Goal: Transaction & Acquisition: Purchase product/service

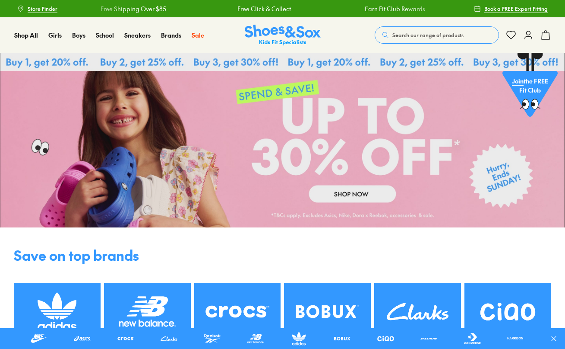
click at [408, 32] on span "Search our range of products" at bounding box center [428, 35] width 71 height 8
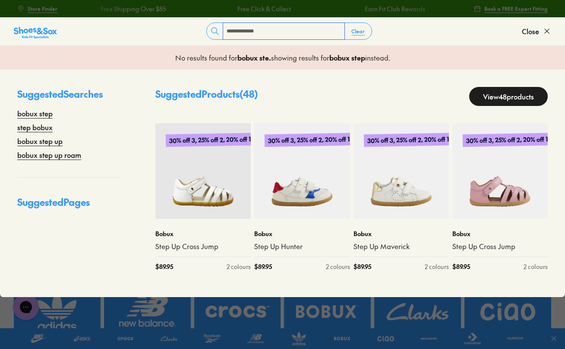
type input "**********"
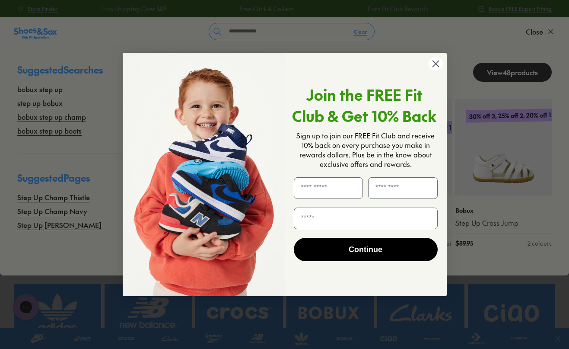
click at [436, 60] on circle "Close dialog" at bounding box center [435, 64] width 14 height 14
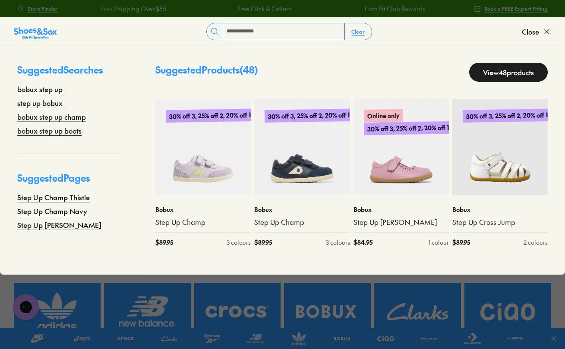
click at [312, 30] on input "**********" at bounding box center [283, 31] width 121 height 16
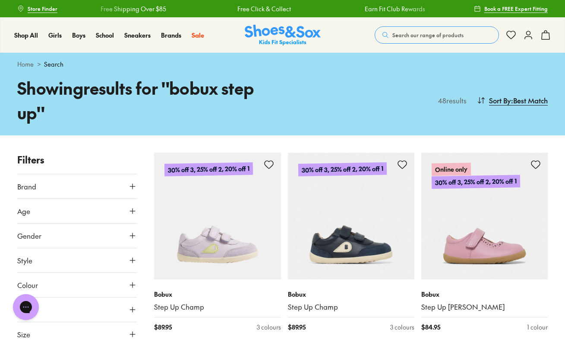
click at [132, 216] on button "Age" at bounding box center [77, 211] width 120 height 24
click at [75, 234] on p "( 47 )" at bounding box center [77, 231] width 11 height 9
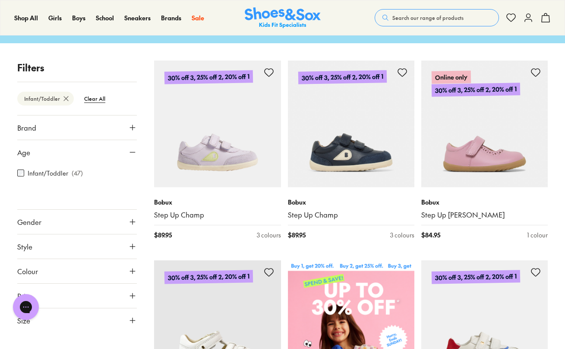
click at [130, 222] on icon at bounding box center [132, 221] width 9 height 9
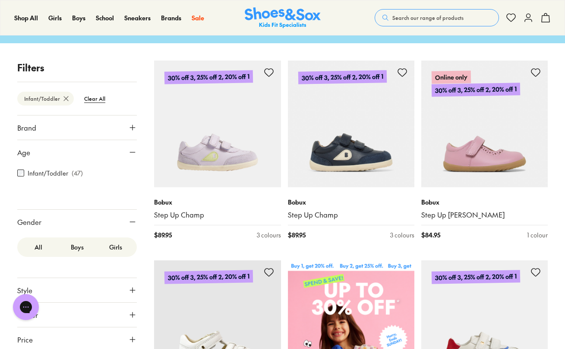
click at [116, 247] on label "Girls" at bounding box center [116, 247] width 39 height 16
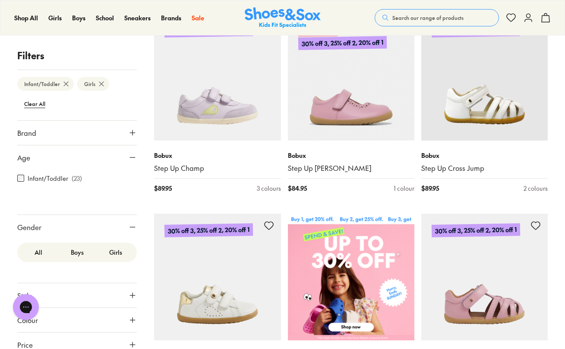
scroll to position [155, 0]
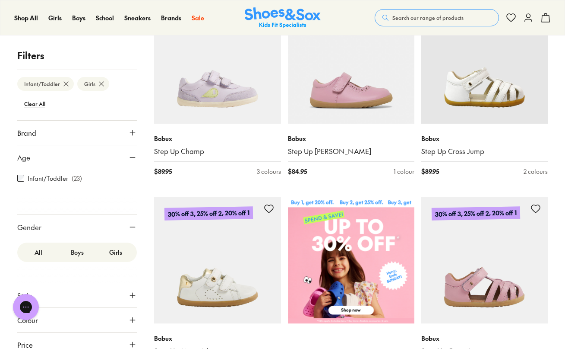
click at [128, 295] on icon at bounding box center [132, 295] width 9 height 9
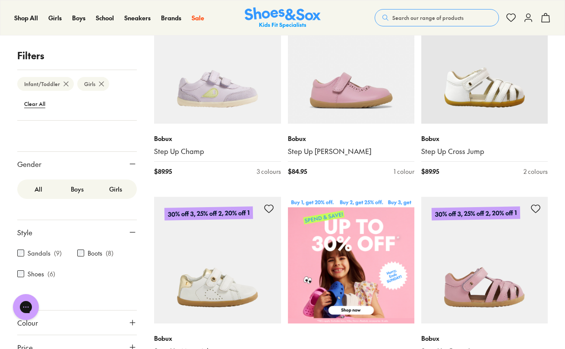
scroll to position [98, 0]
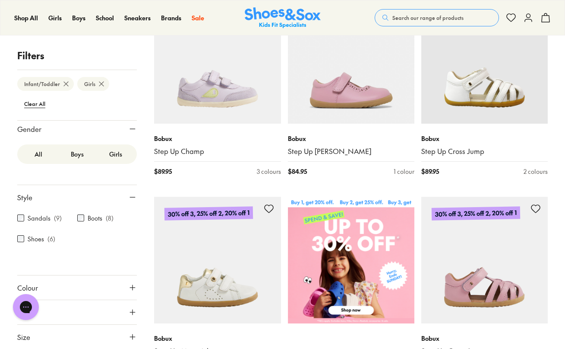
click at [128, 333] on icon at bounding box center [132, 336] width 9 height 9
click at [22, 337] on span "Size" at bounding box center [23, 336] width 13 height 10
click at [130, 339] on icon at bounding box center [132, 336] width 9 height 9
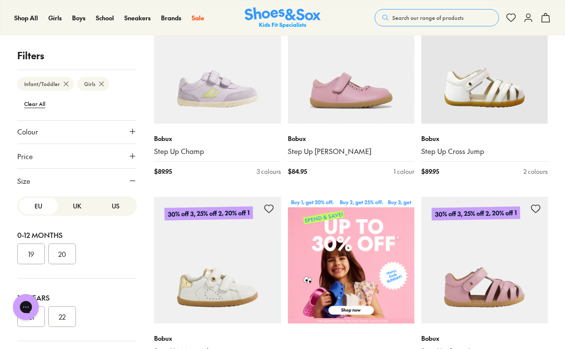
scroll to position [256, 0]
click at [38, 313] on div "Chat with us" at bounding box center [26, 307] width 35 height 32
click at [59, 315] on button "22" at bounding box center [62, 314] width 28 height 21
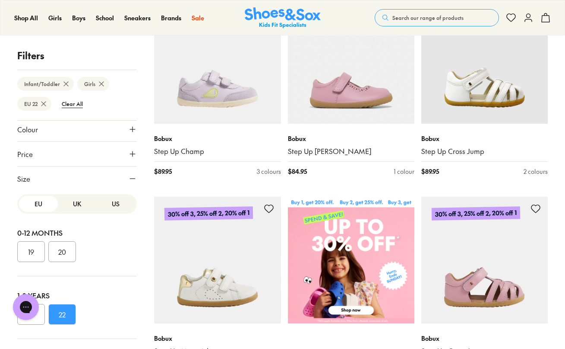
scroll to position [92, 0]
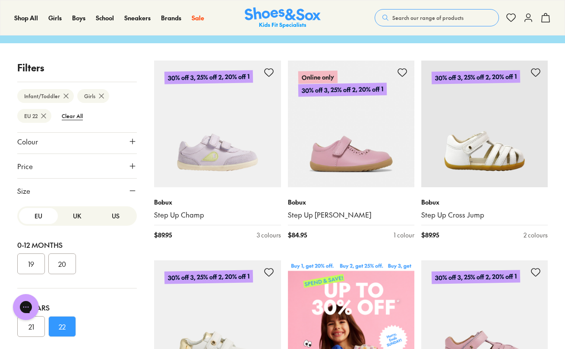
click at [39, 325] on button "21" at bounding box center [31, 326] width 28 height 21
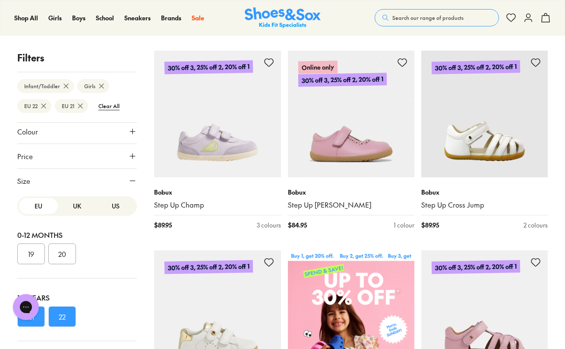
scroll to position [264, 0]
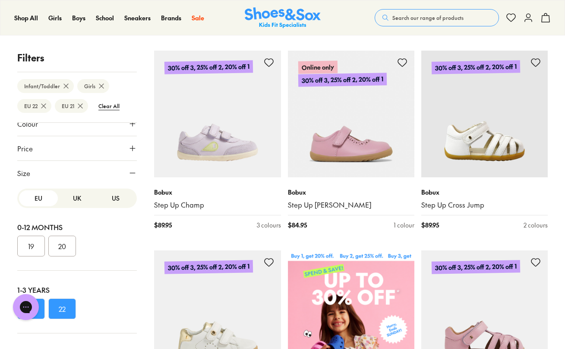
drag, startPoint x: 561, startPoint y: 107, endPoint x: 555, endPoint y: 68, distance: 38.8
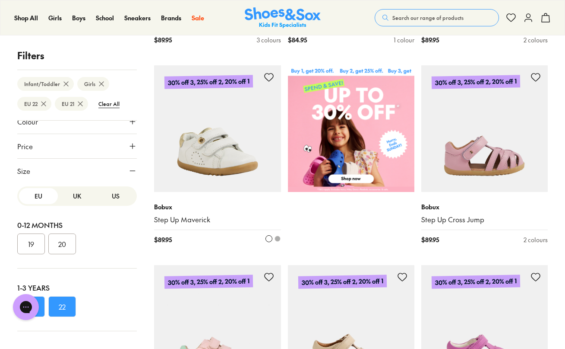
scroll to position [281, 0]
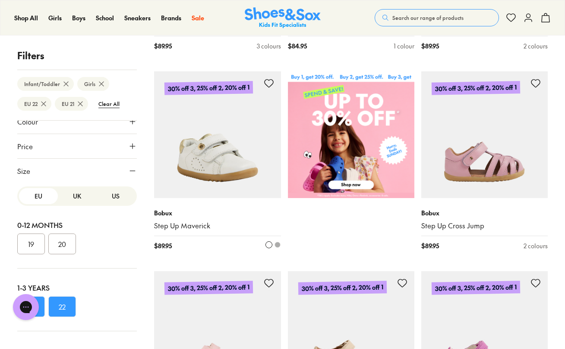
click at [196, 165] on img at bounding box center [217, 134] width 127 height 127
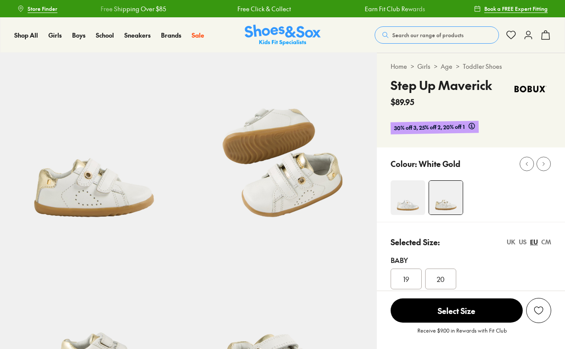
select select "*"
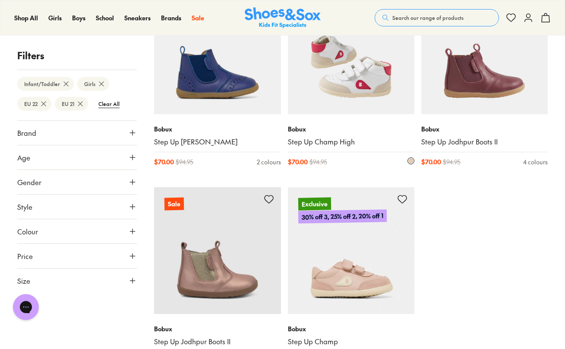
scroll to position [1369, 0]
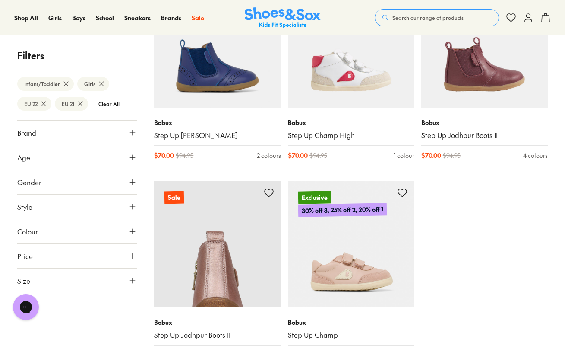
click at [192, 291] on img at bounding box center [217, 244] width 127 height 127
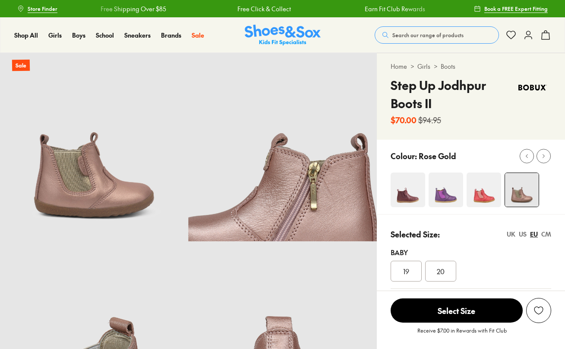
select select "*"
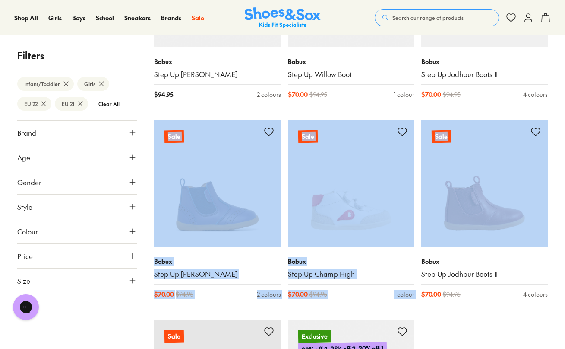
drag, startPoint x: 565, startPoint y: 220, endPoint x: 549, endPoint y: 112, distance: 109.5
